Goal: Task Accomplishment & Management: Manage account settings

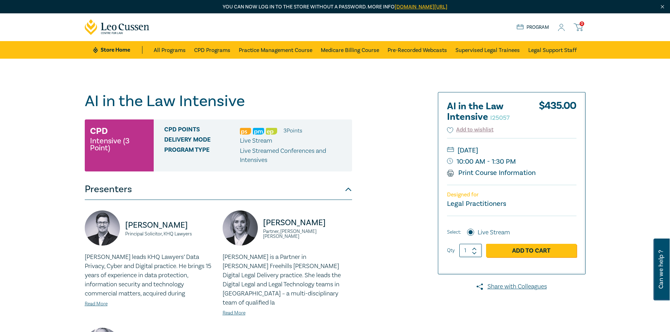
click at [560, 27] on circle at bounding box center [561, 25] width 3 height 3
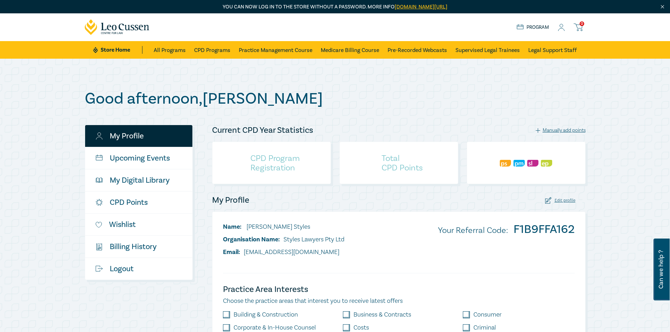
click at [562, 27] on icon at bounding box center [561, 27] width 7 height 7
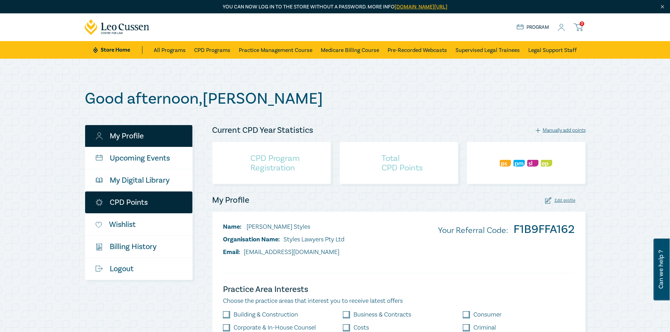
click at [140, 199] on link "CPD Points" at bounding box center [138, 203] width 107 height 22
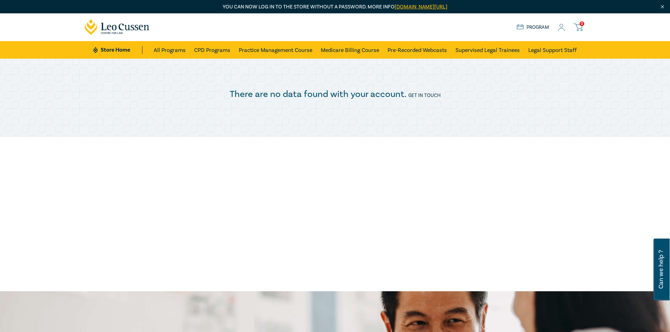
click at [563, 29] on icon at bounding box center [561, 27] width 7 height 7
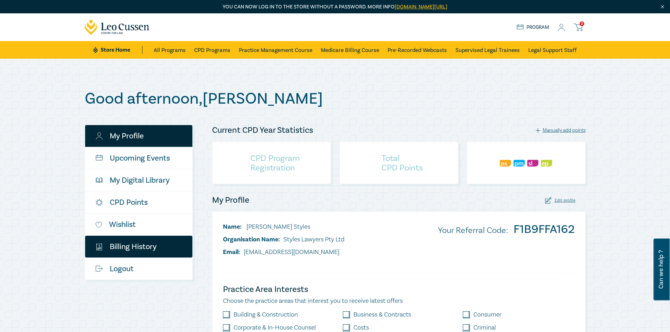
click at [138, 246] on link "$ Billing History" at bounding box center [138, 247] width 107 height 22
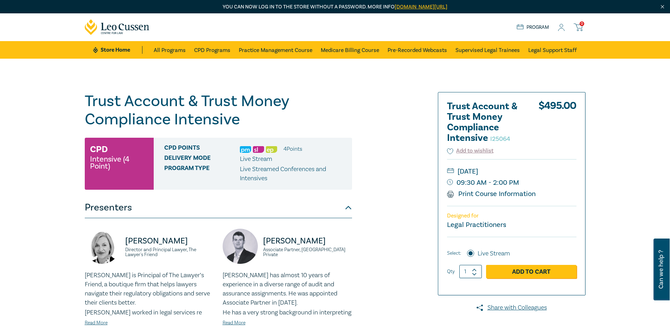
click at [561, 26] on icon at bounding box center [561, 27] width 7 height 7
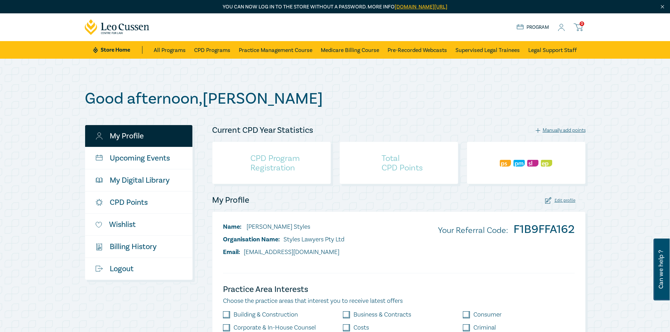
click at [155, 139] on link "My Profile" at bounding box center [138, 136] width 107 height 22
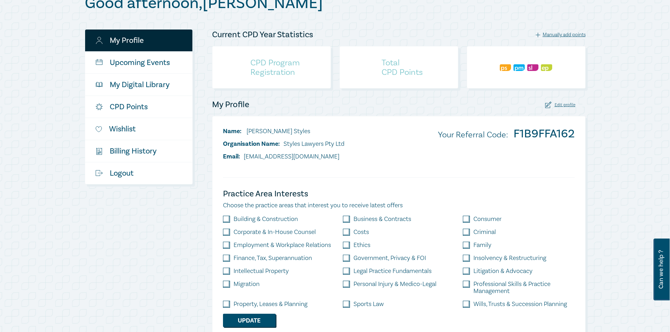
scroll to position [106, 0]
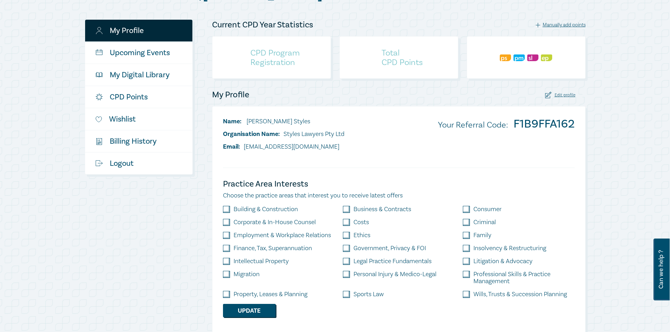
click at [570, 95] on div "Edit profile" at bounding box center [560, 95] width 30 height 7
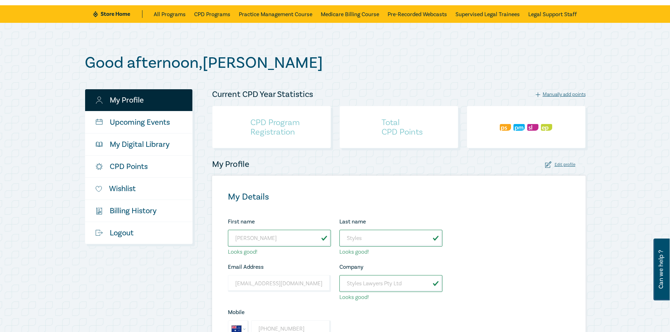
scroll to position [35, 0]
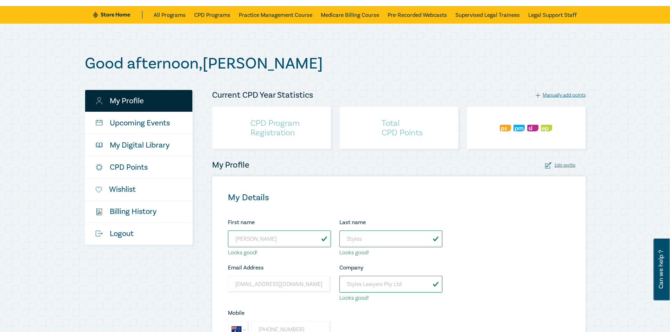
click at [567, 163] on div "Edit profile" at bounding box center [560, 165] width 30 height 7
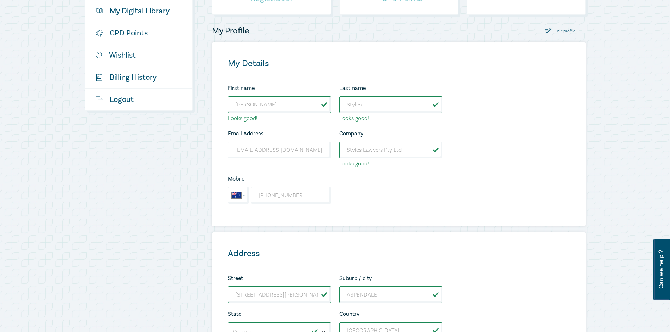
scroll to position [176, 0]
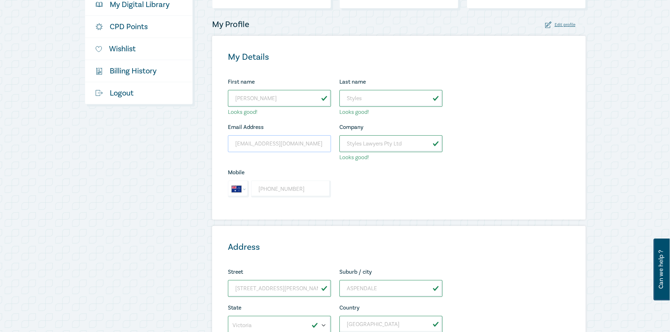
drag, startPoint x: 307, startPoint y: 143, endPoint x: 275, endPoint y: 142, distance: 32.4
click at [275, 142] on input "glenm.styles@bigpond.com" at bounding box center [279, 143] width 103 height 17
click at [557, 145] on div "My Details First name Glen Looks good! Last name Styles Looks good! Email Addre…" at bounding box center [399, 128] width 374 height 184
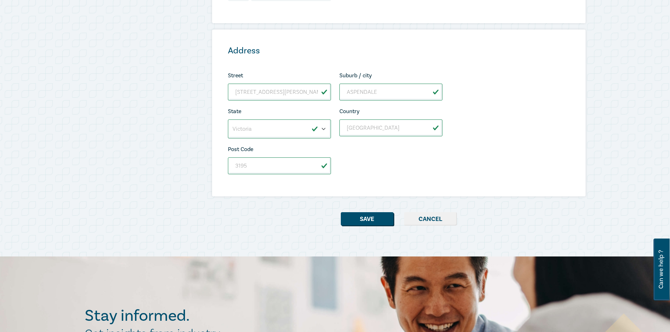
scroll to position [387, 0]
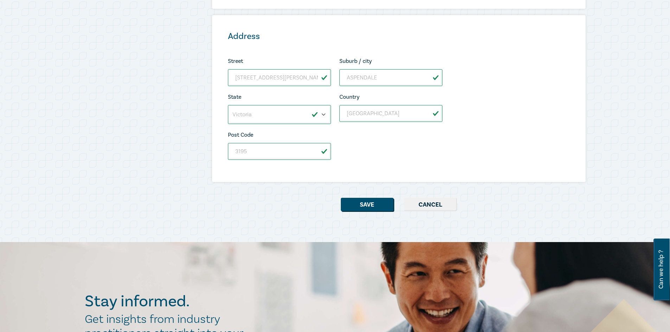
click at [432, 206] on button "Cancel" at bounding box center [430, 204] width 53 height 13
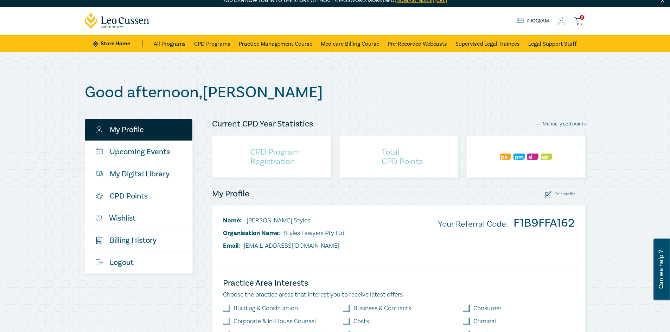
scroll to position [0, 0]
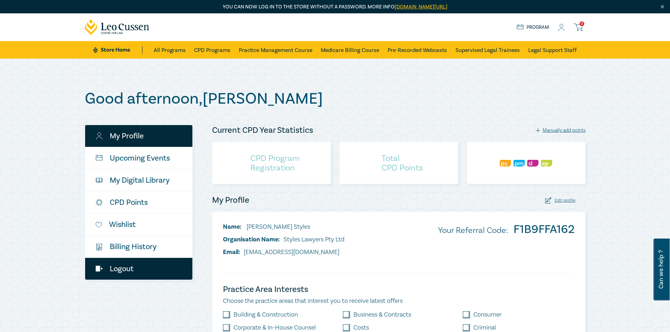
click at [128, 271] on link "Logout" at bounding box center [138, 269] width 107 height 22
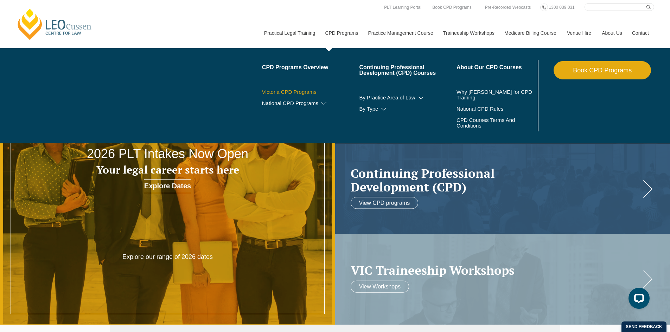
click at [295, 91] on link "Victoria CPD Programs" at bounding box center [310, 92] width 97 height 6
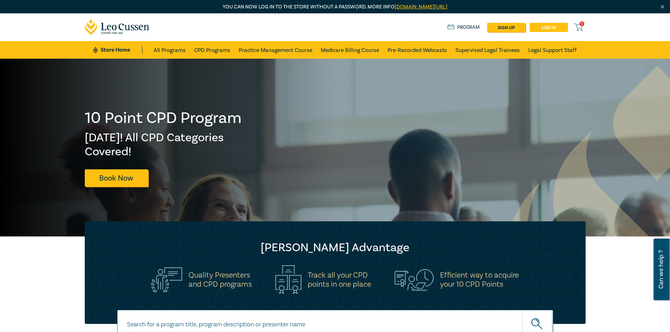
click at [552, 27] on link "Log in" at bounding box center [549, 27] width 38 height 9
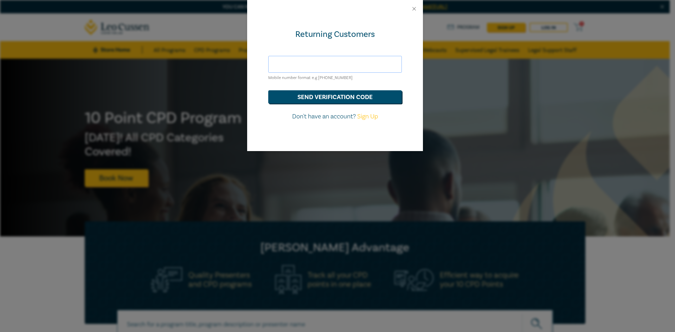
click at [299, 66] on input "text" at bounding box center [335, 64] width 134 height 17
type input "[PERSON_NAME][EMAIL_ADDRESS][DOMAIN_NAME]"
click at [337, 95] on button "send verification code" at bounding box center [335, 96] width 134 height 13
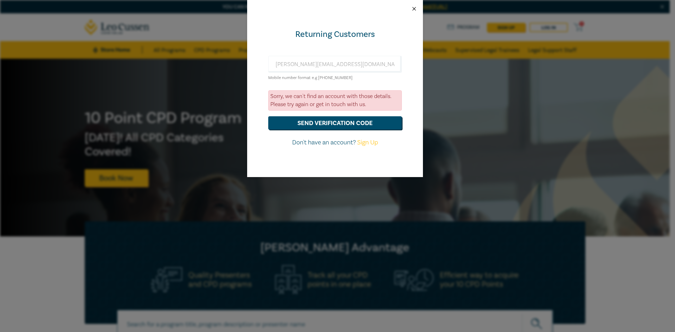
click at [415, 7] on button "Close" at bounding box center [414, 9] width 6 height 6
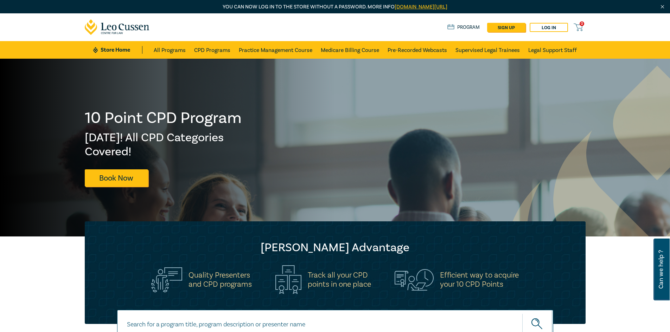
click at [579, 26] on icon at bounding box center [578, 27] width 9 height 9
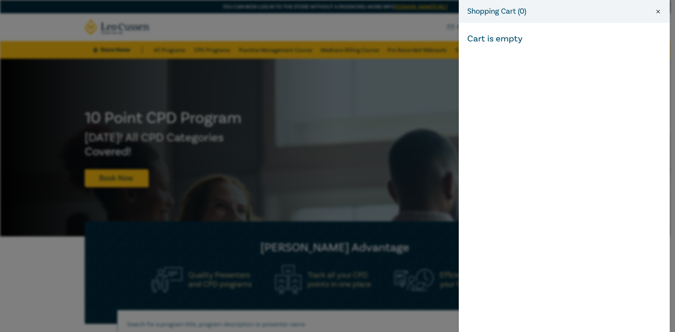
click at [657, 12] on button "Close" at bounding box center [658, 11] width 6 height 6
